Goal: Information Seeking & Learning: Learn about a topic

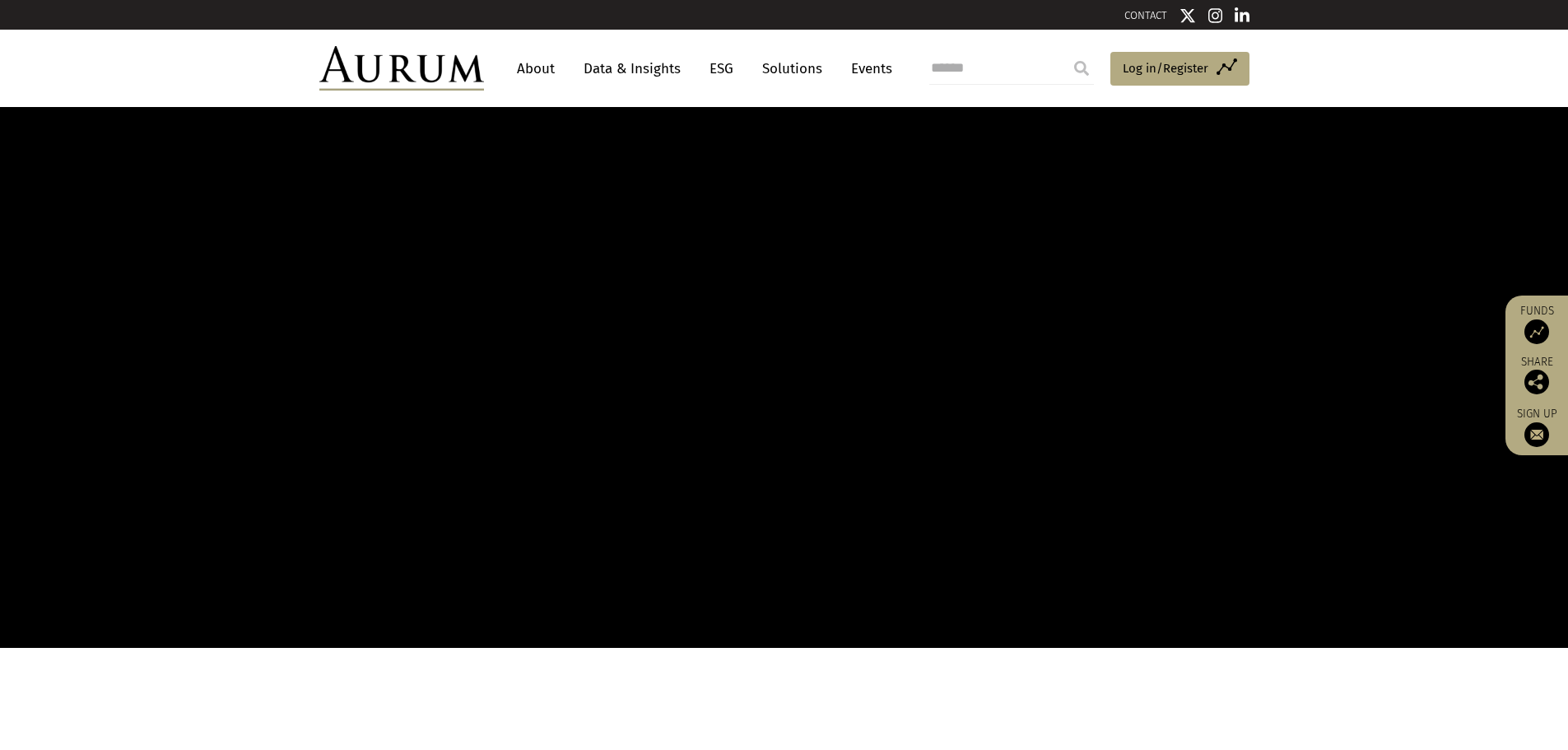
click at [667, 60] on link "Data & Insights" at bounding box center [632, 68] width 113 height 31
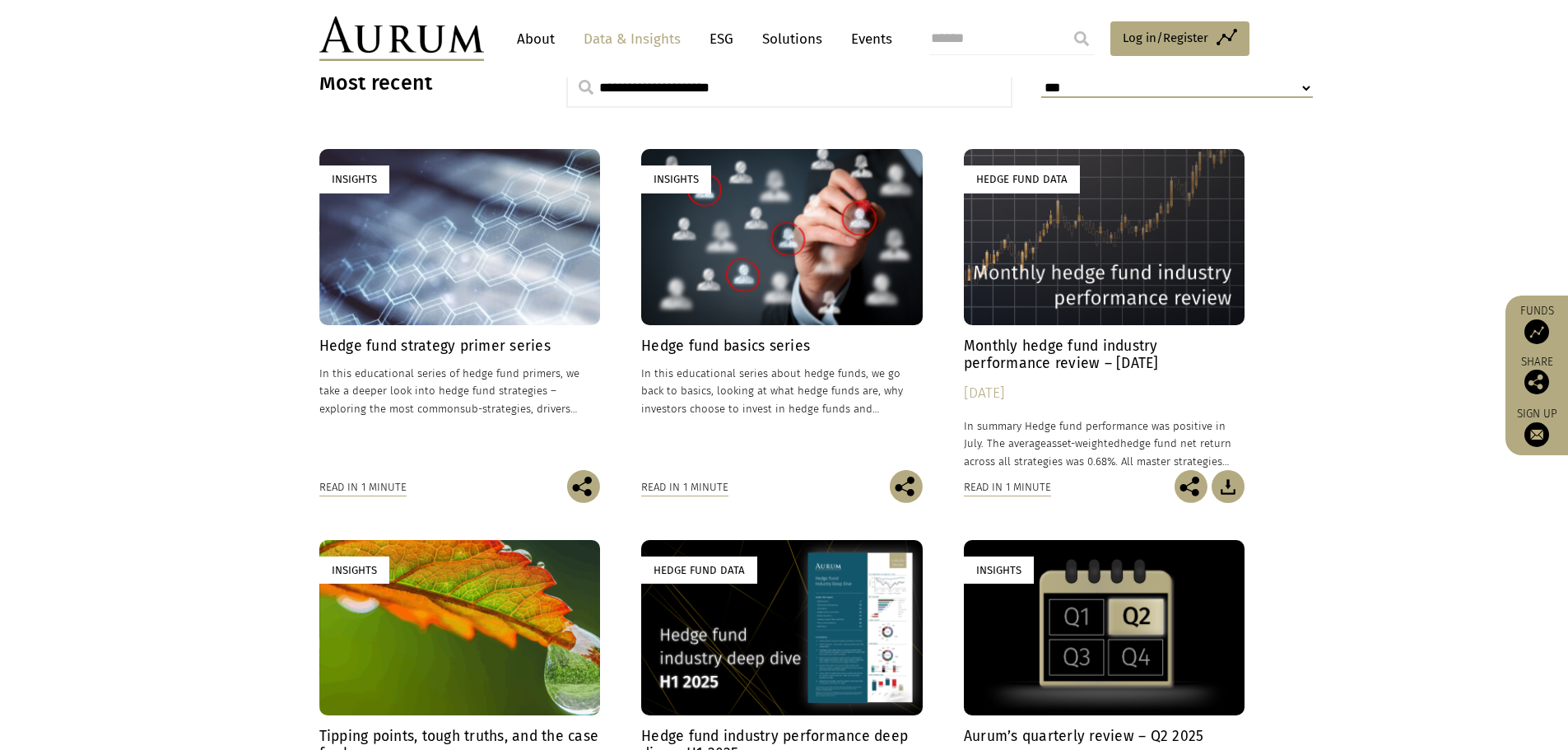
scroll to position [576, 0]
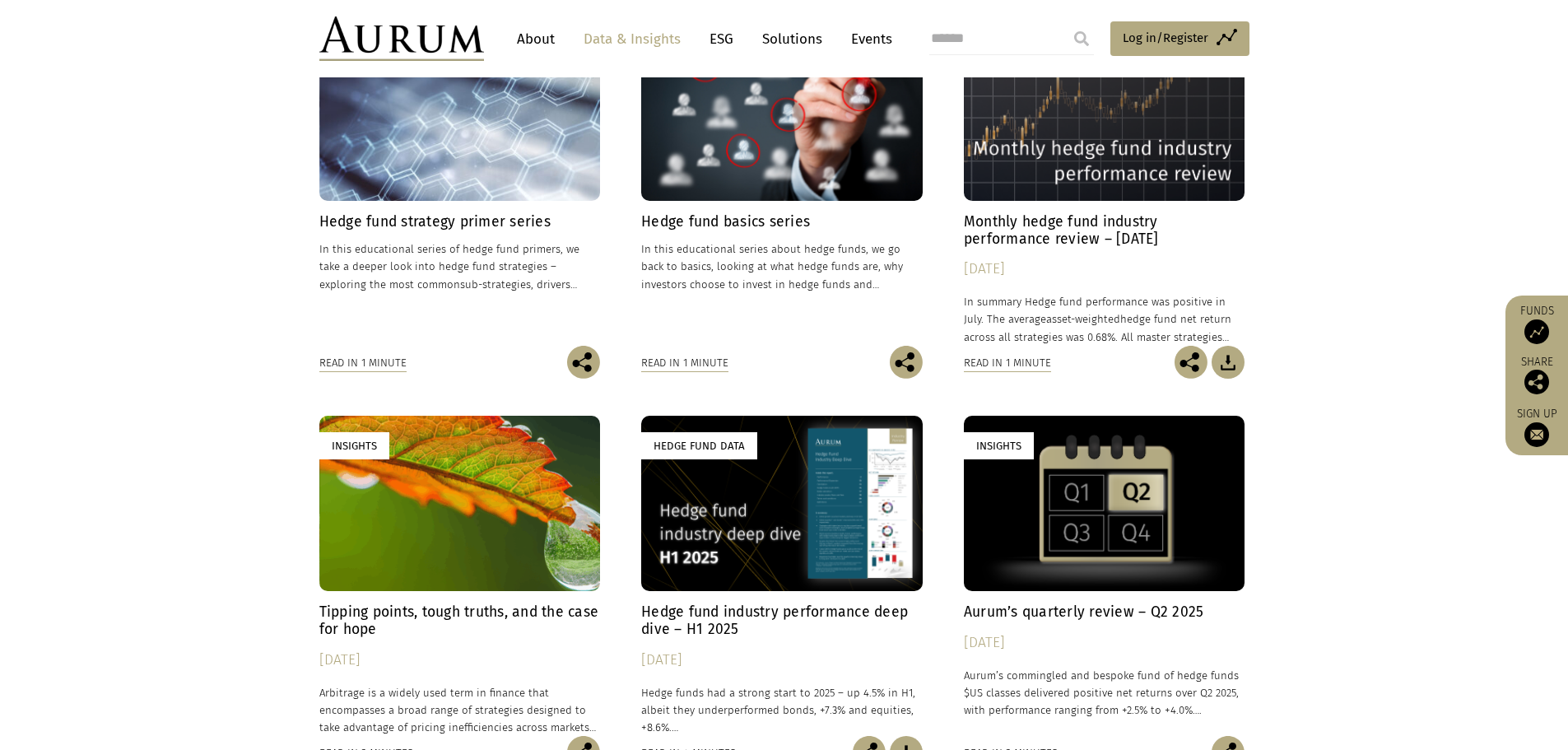
click at [808, 617] on h4 "Hedge fund industry performance deep dive – H1 2025" at bounding box center [782, 620] width 282 height 34
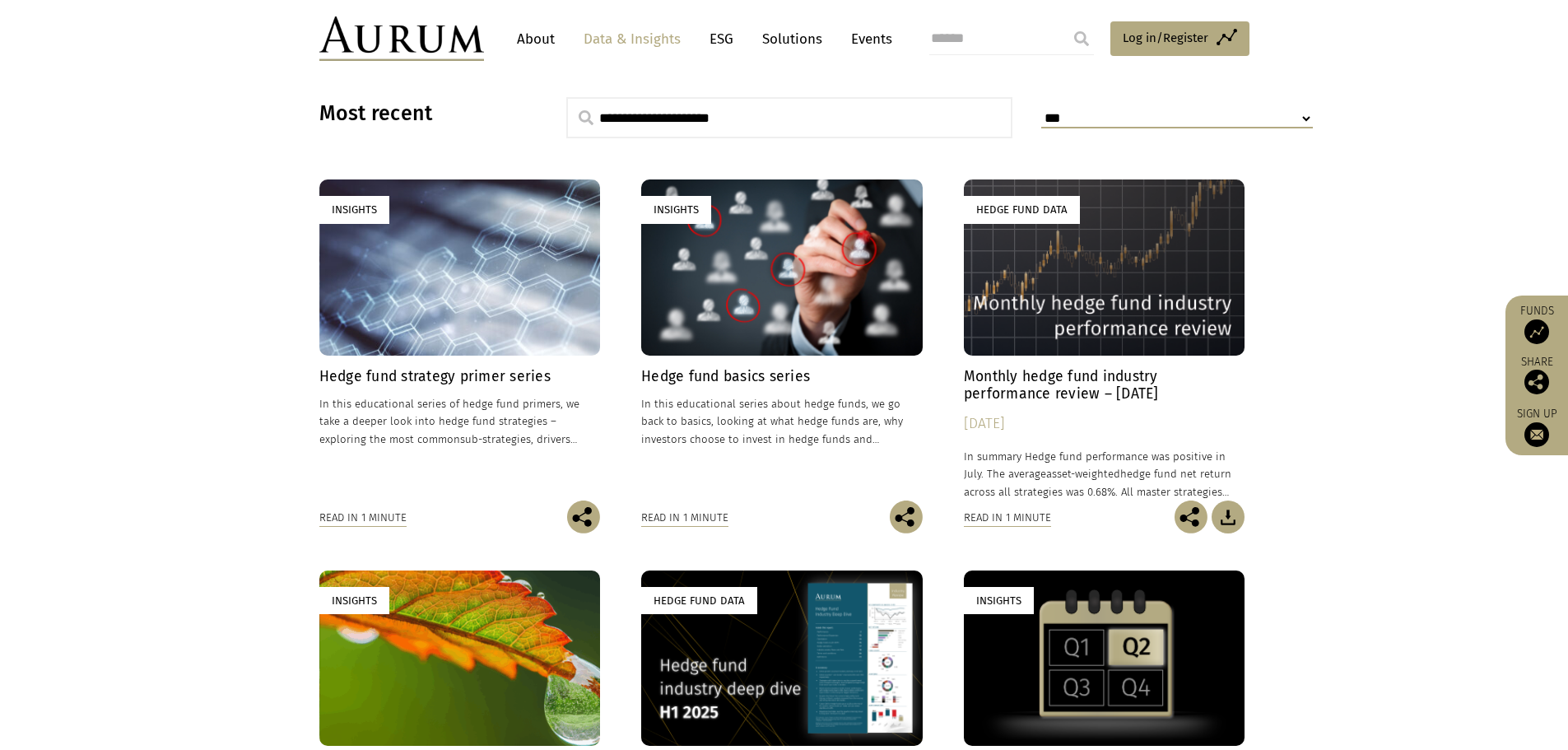
scroll to position [330, 0]
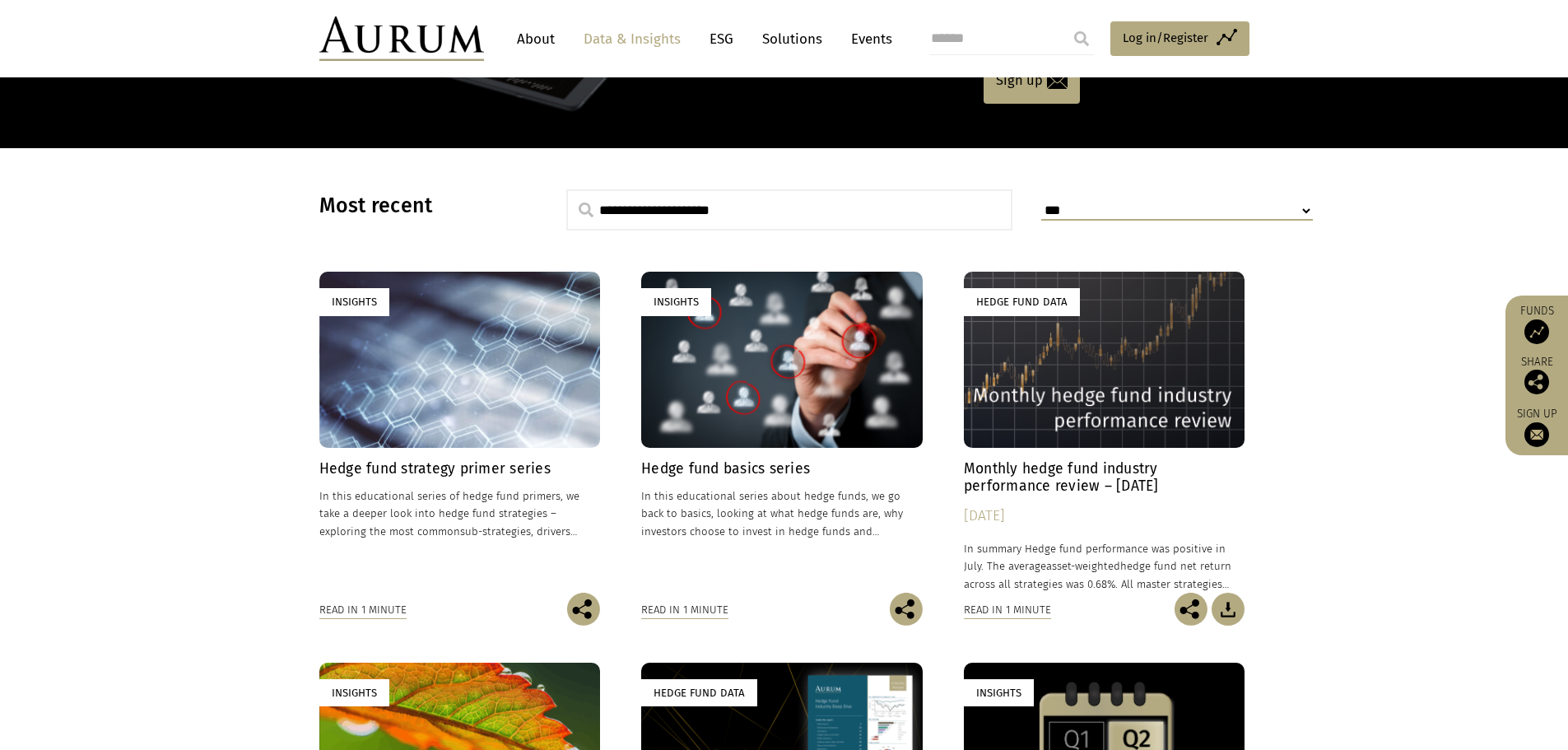
click at [1066, 403] on div "Hedge Fund Data" at bounding box center [1104, 359] width 282 height 176
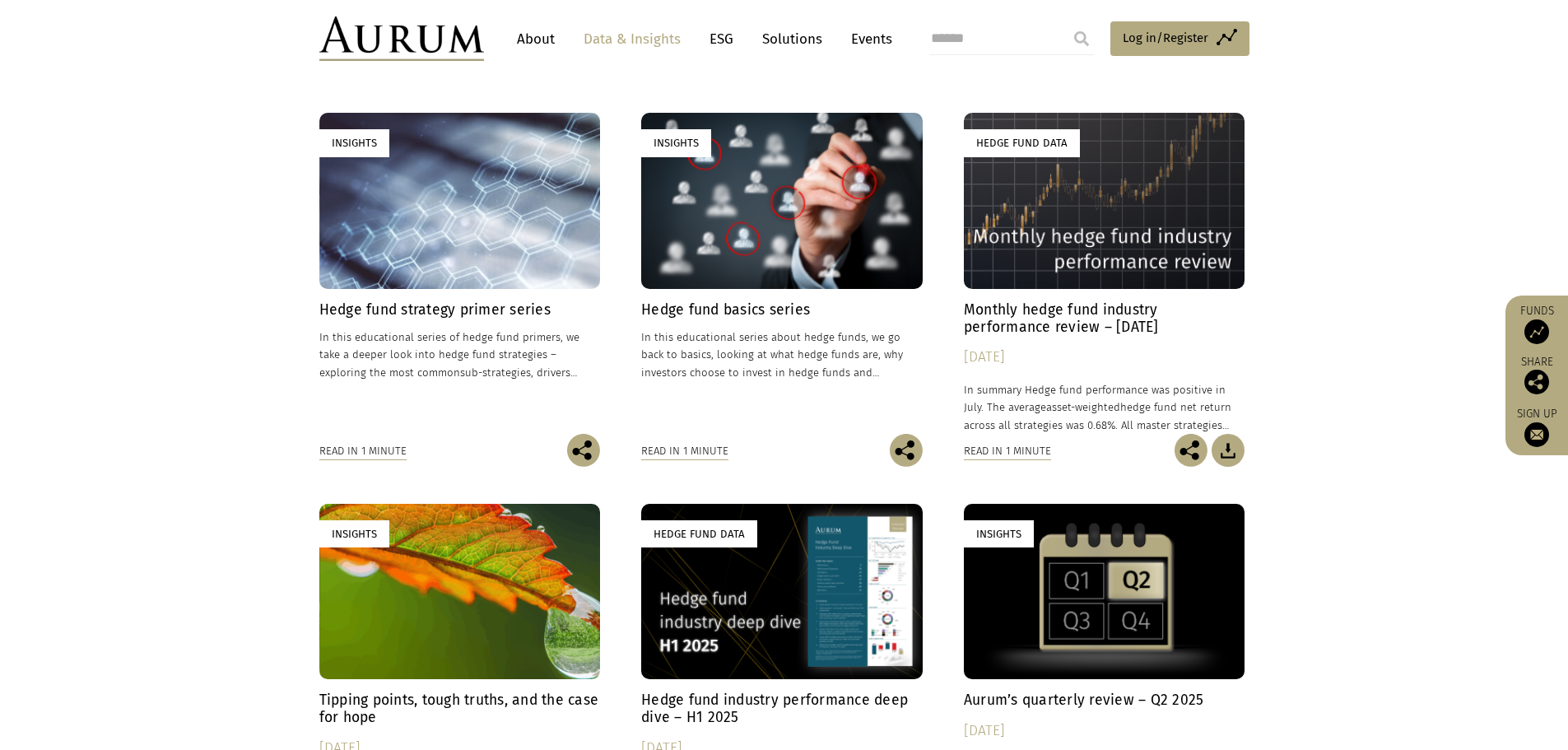
scroll to position [576, 0]
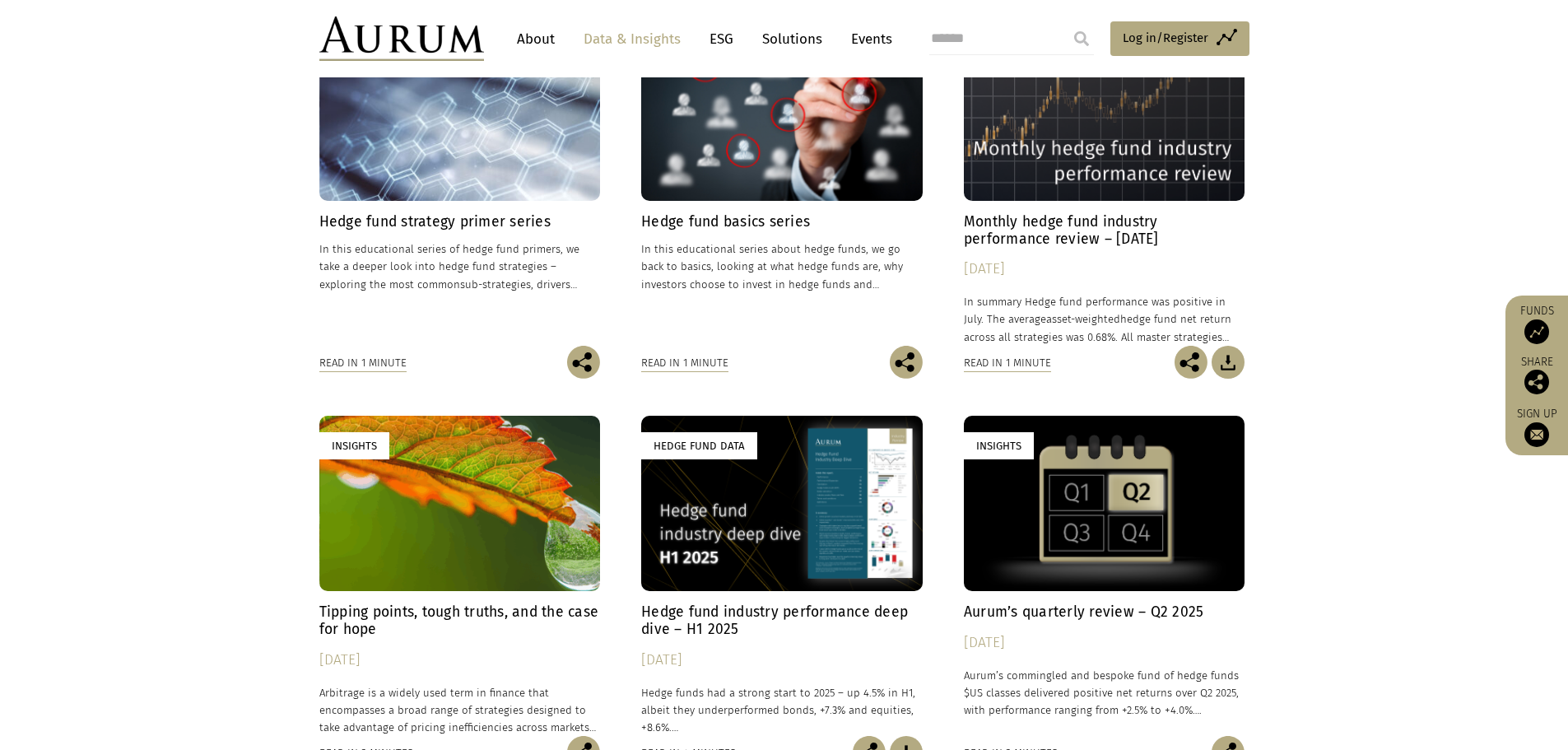
click at [784, 461] on div "Hedge Fund Data" at bounding box center [782, 503] width 282 height 176
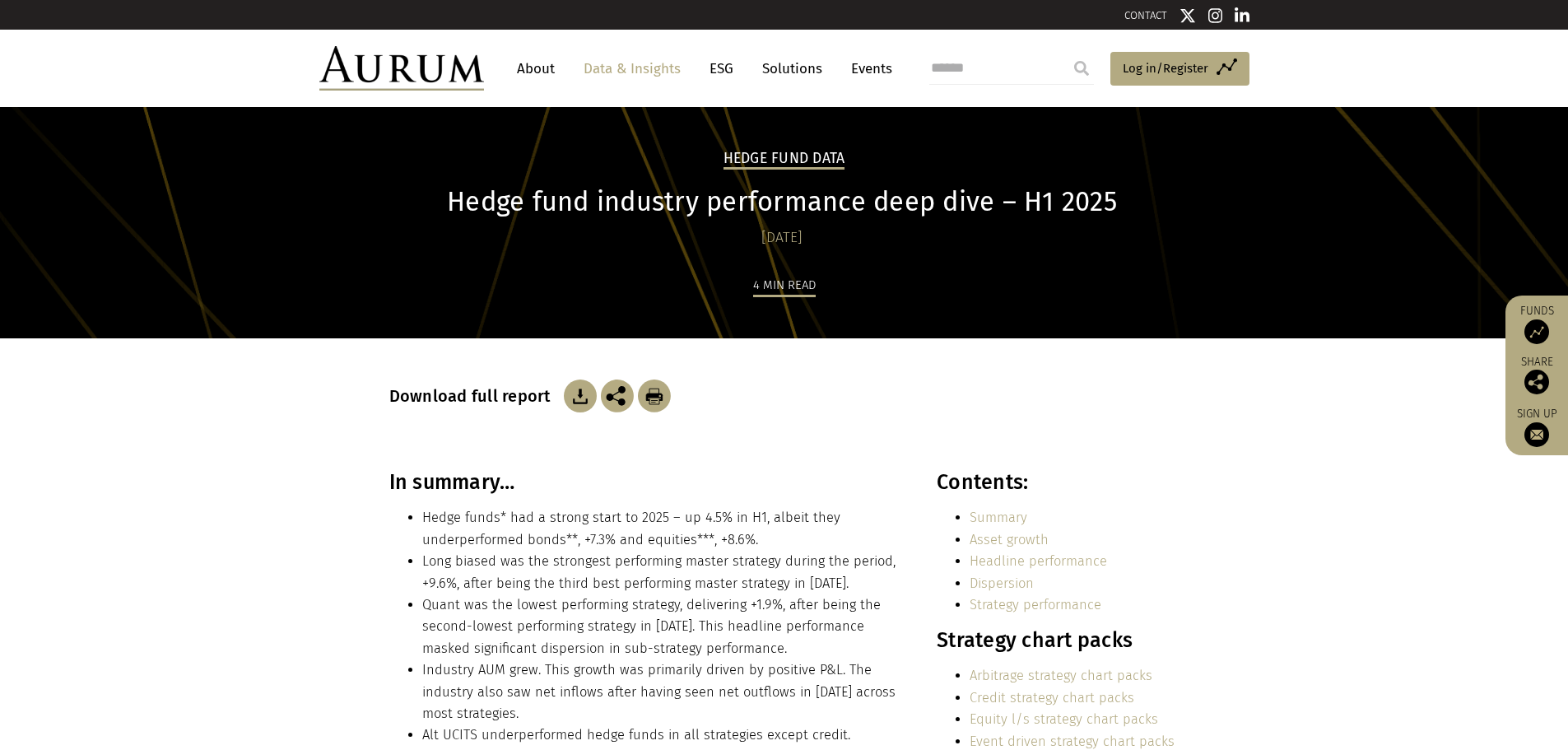
drag, startPoint x: 599, startPoint y: 426, endPoint x: 591, endPoint y: 425, distance: 8.1
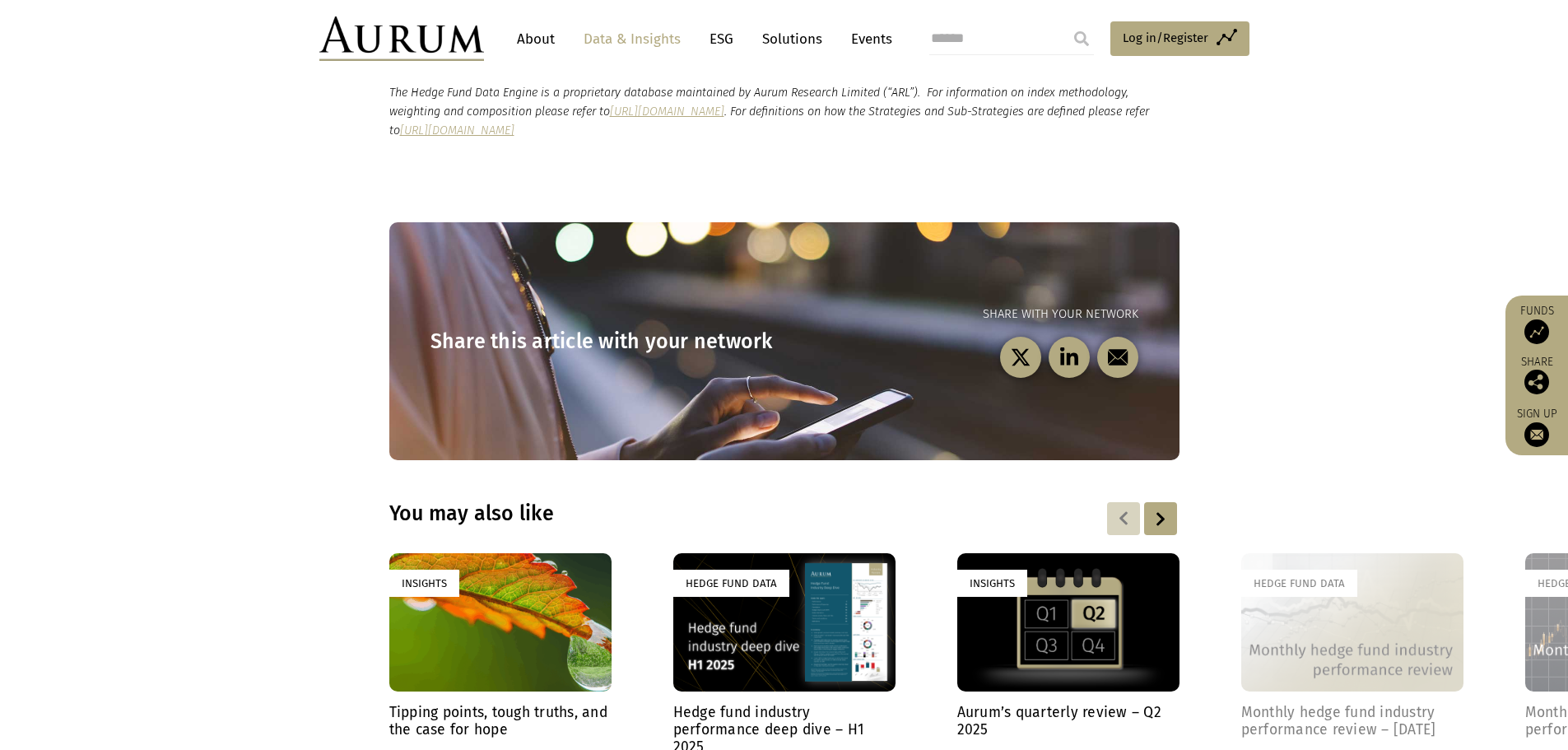
scroll to position [1803, 0]
